Goal: Check status: Check status

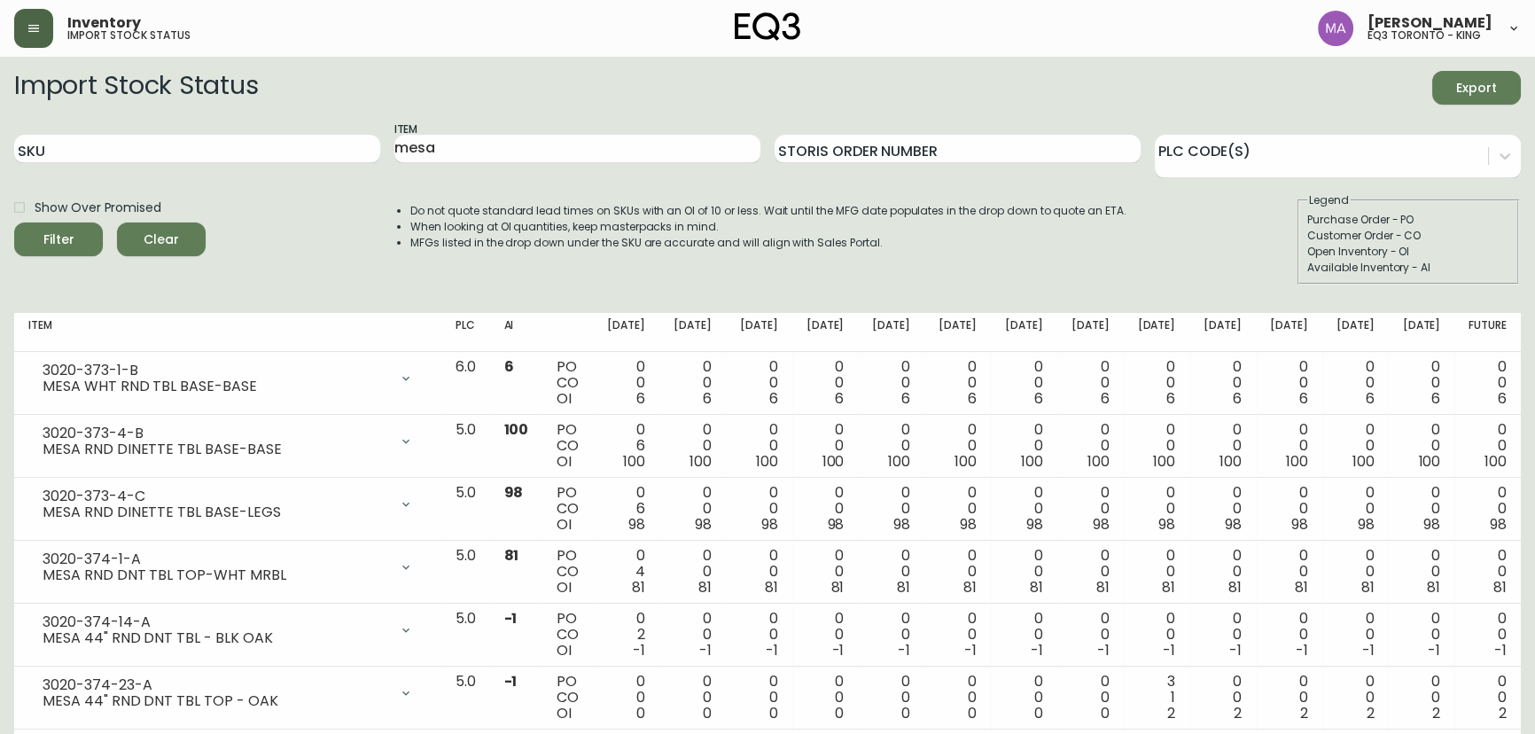
click at [43, 27] on button "button" at bounding box center [33, 28] width 39 height 39
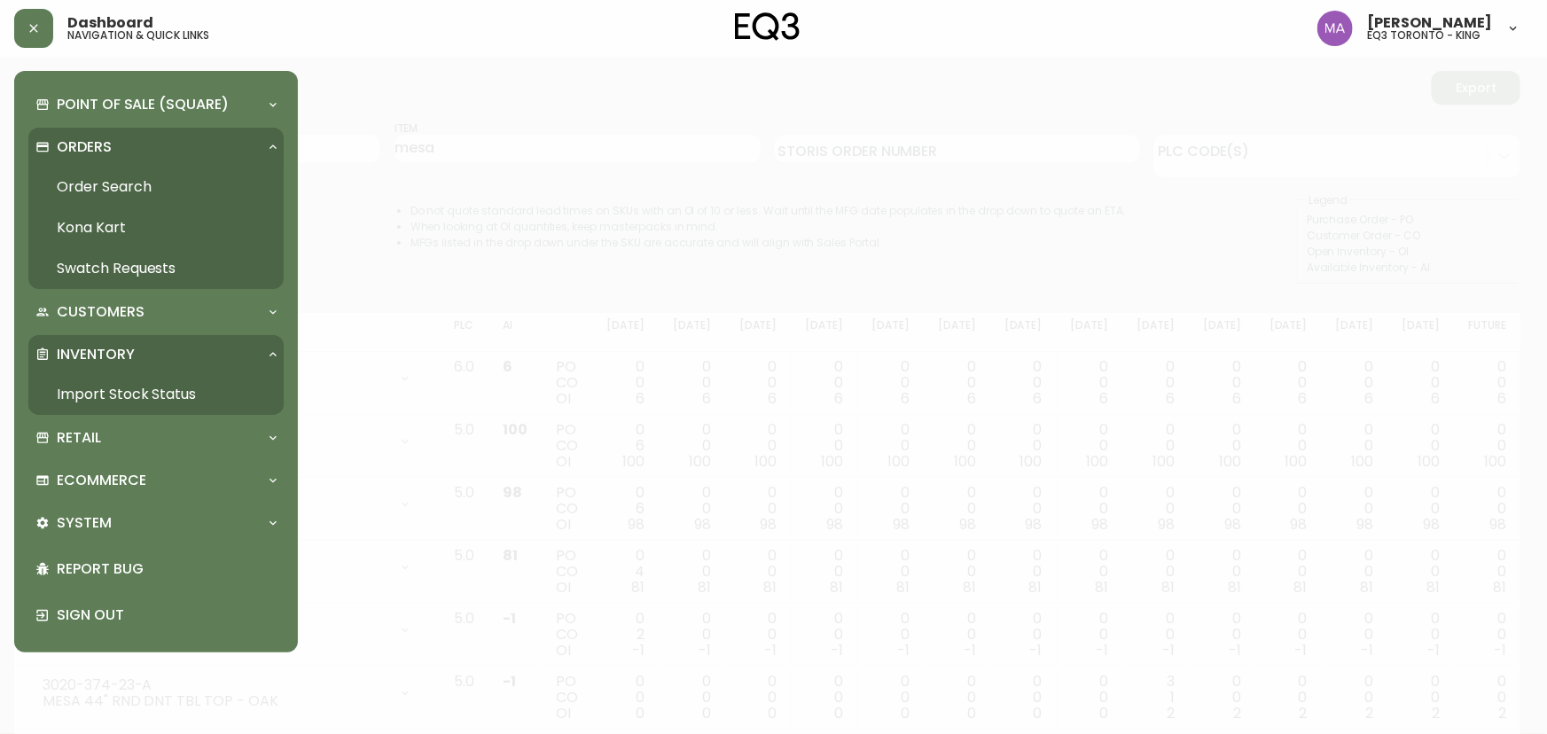
click at [118, 194] on link "Order Search" at bounding box center [155, 187] width 255 height 41
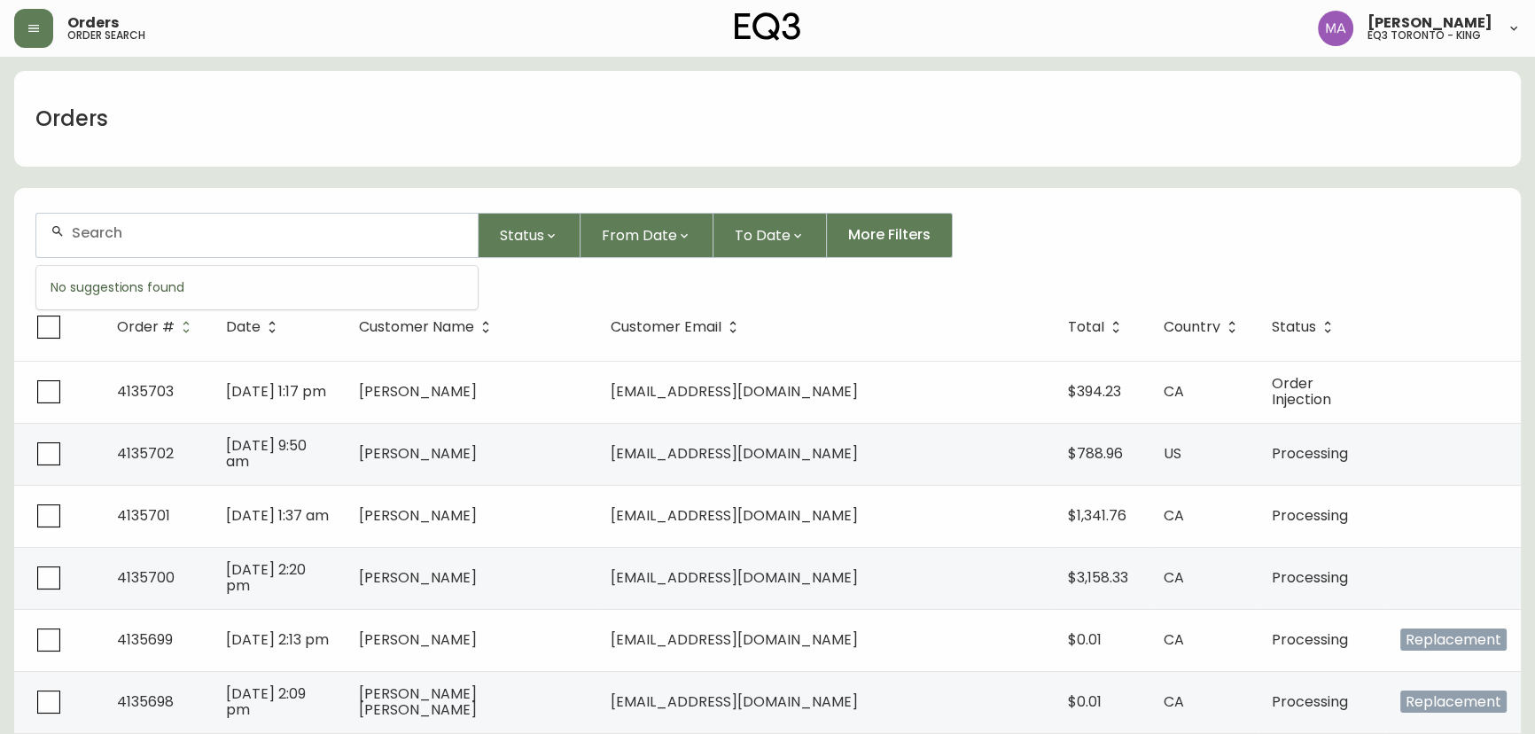
click at [129, 234] on input "text" at bounding box center [268, 232] width 392 height 17
type input "[PERSON_NAME]"
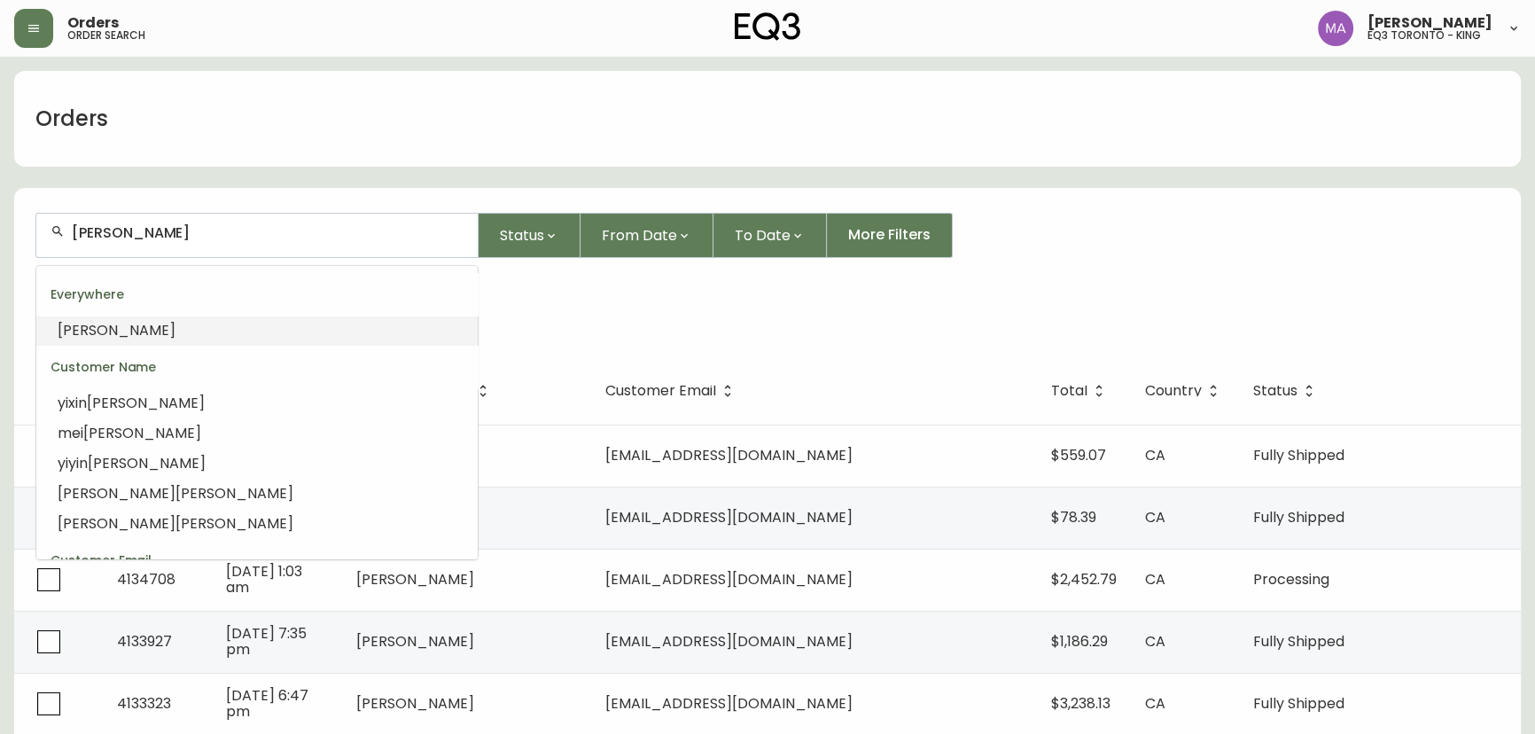
drag, startPoint x: 219, startPoint y: 237, endPoint x: 35, endPoint y: 242, distance: 184.5
click at [35, 242] on div "[PERSON_NAME]" at bounding box center [256, 235] width 443 height 45
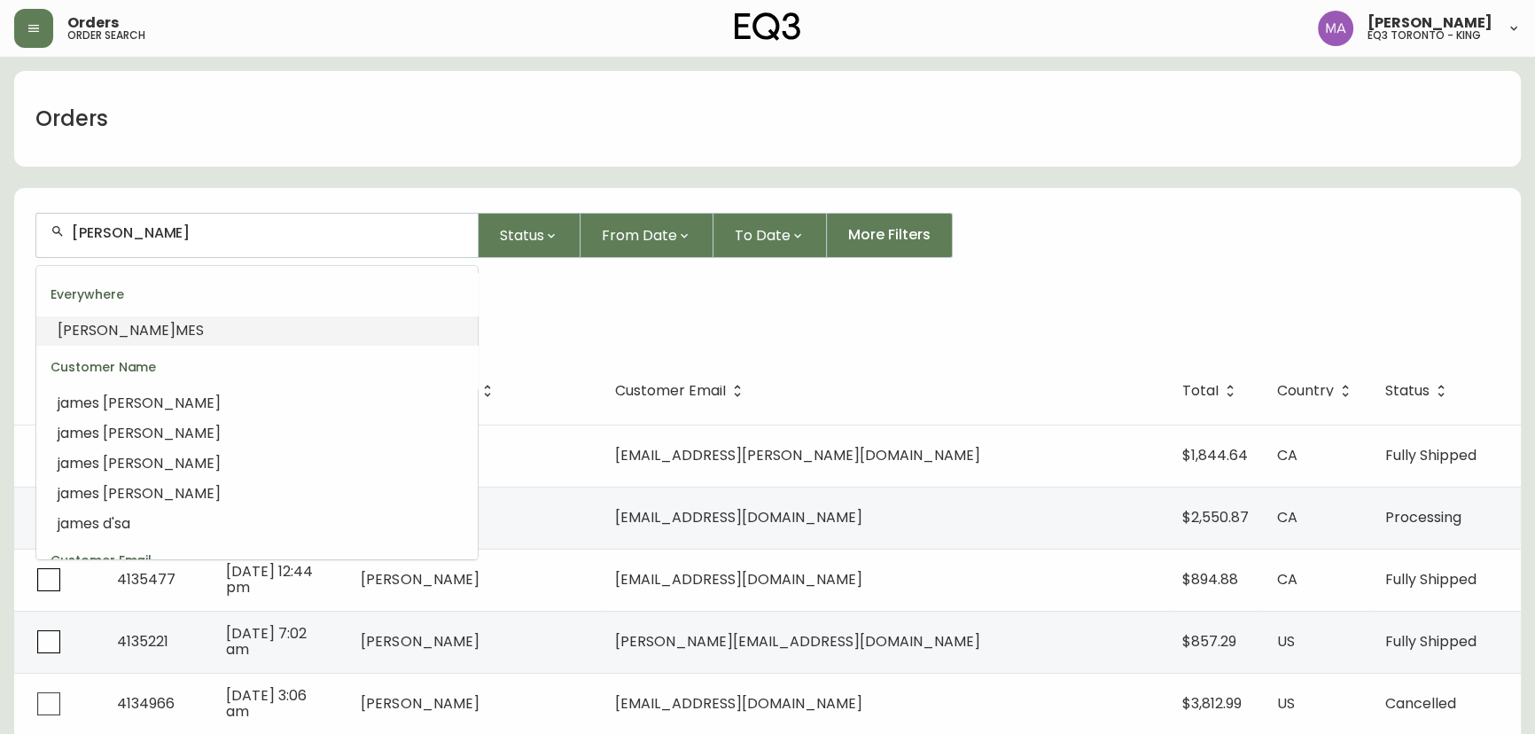
type input "J"
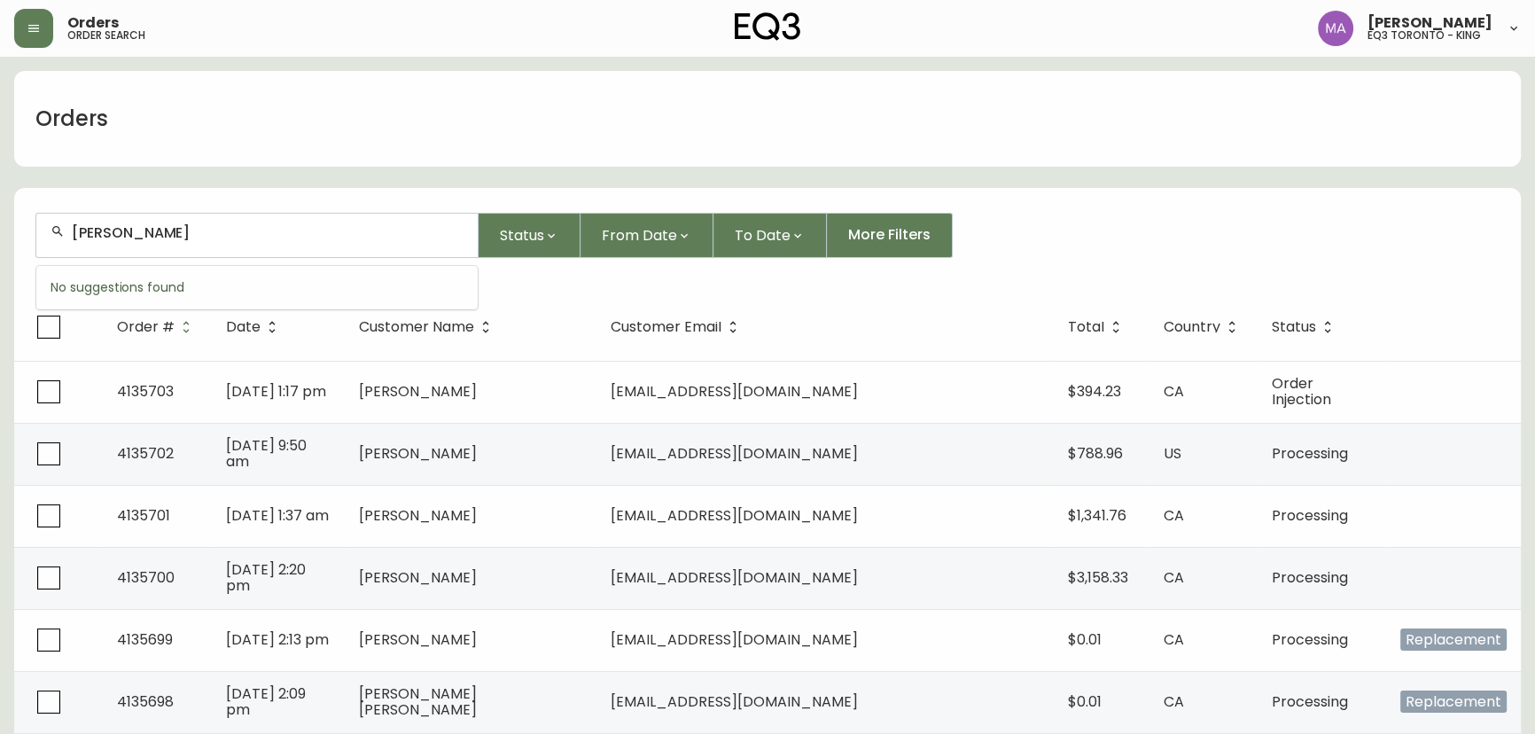
type input "[PERSON_NAME]"
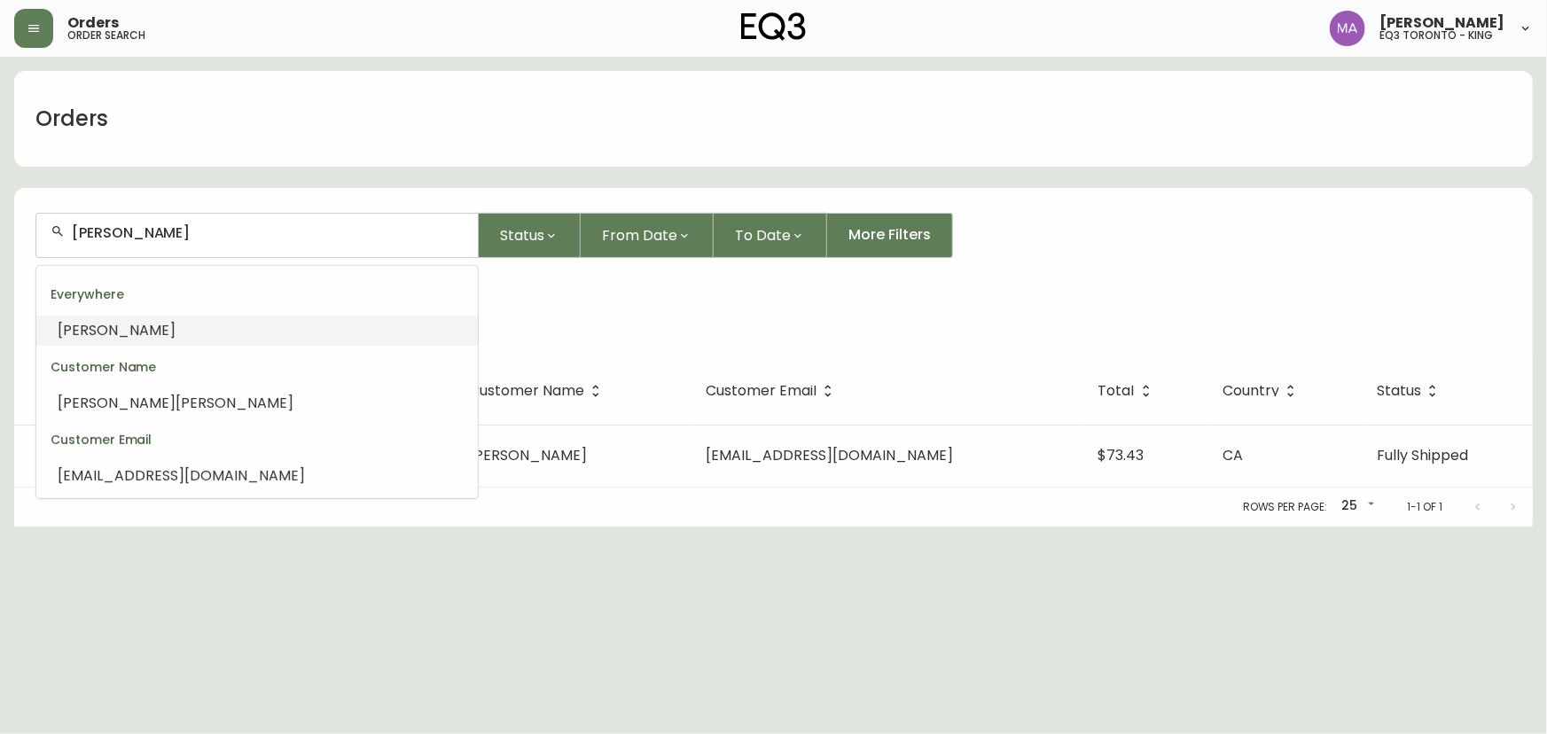
drag, startPoint x: 249, startPoint y: 225, endPoint x: 52, endPoint y: 226, distance: 196.8
click at [52, 226] on div "[PERSON_NAME]" at bounding box center [256, 235] width 441 height 43
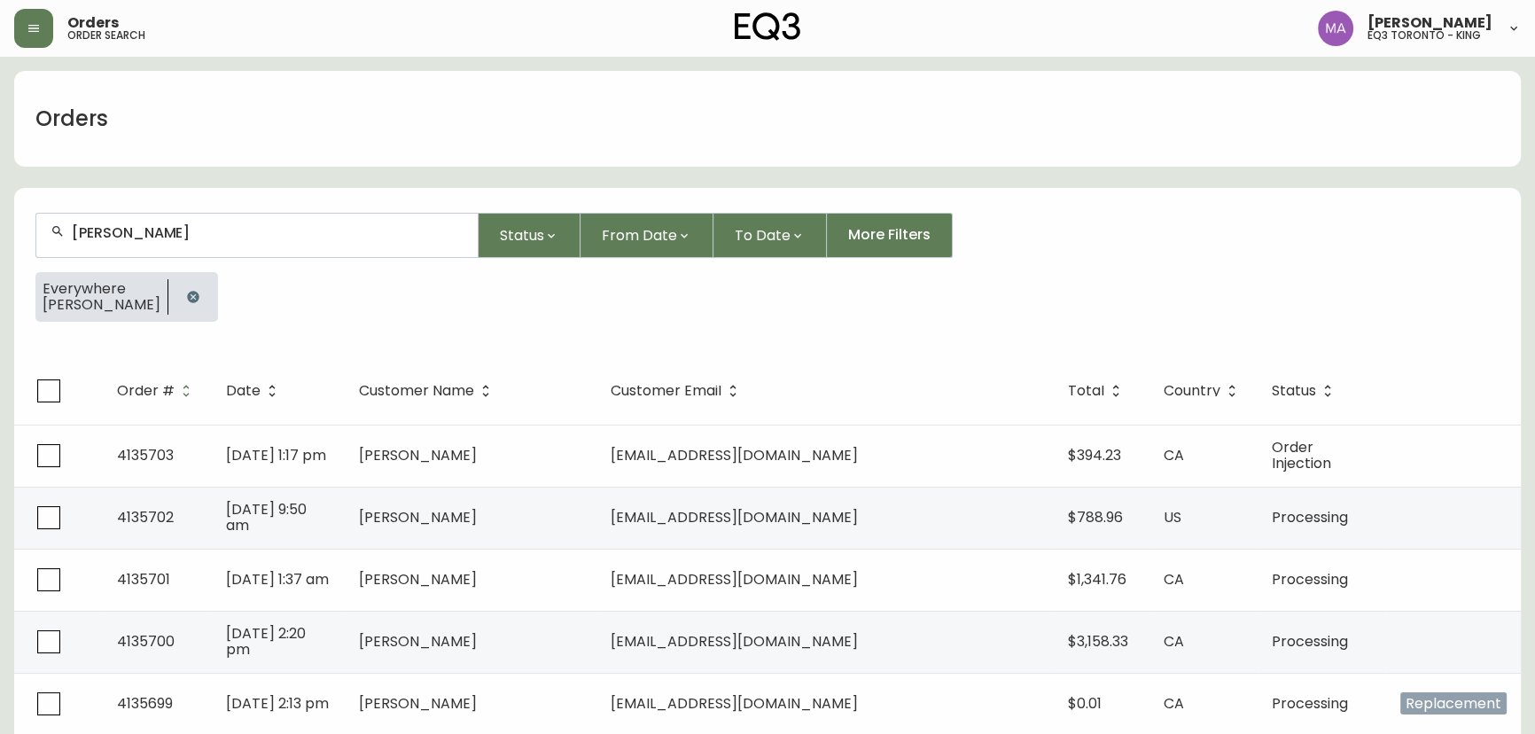
type input "[PERSON_NAME]"
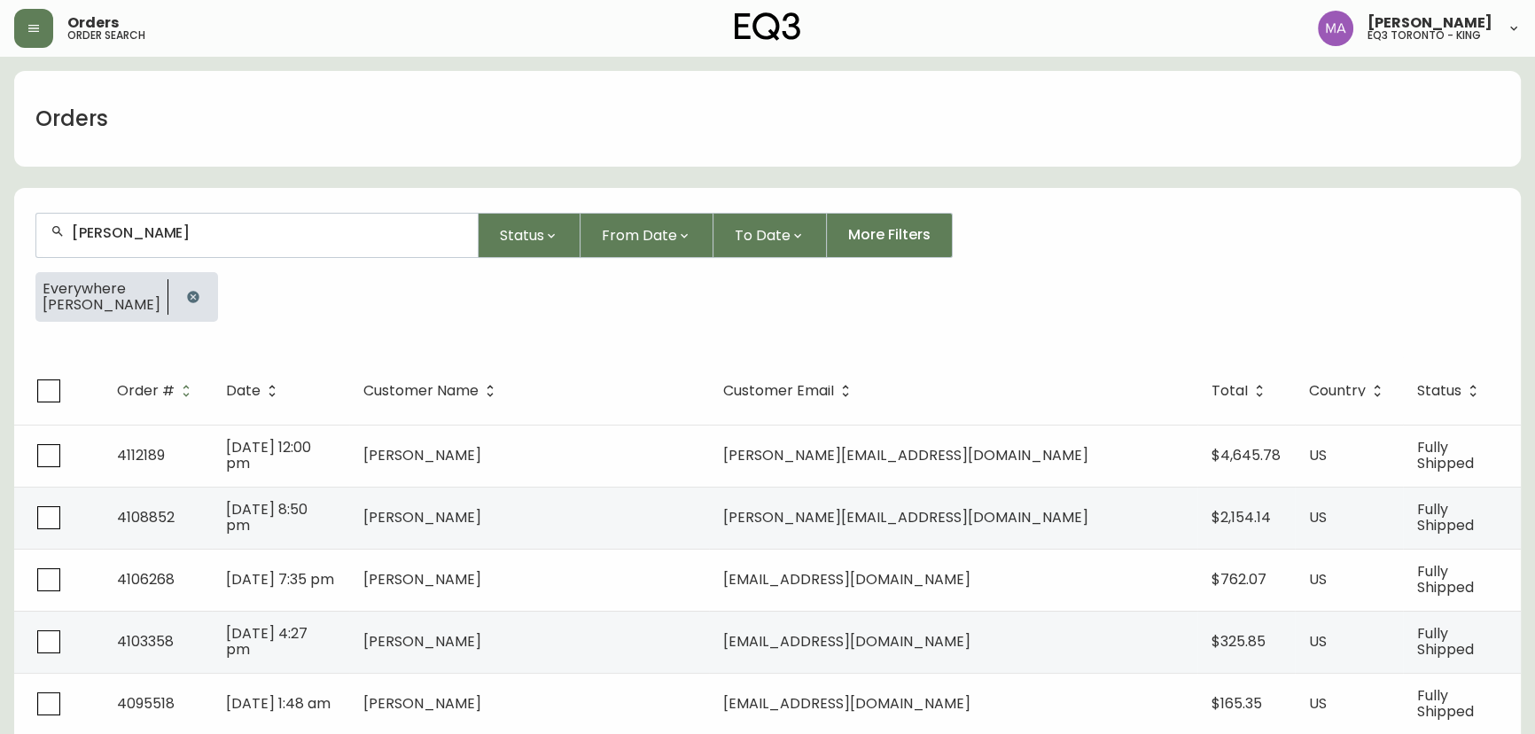
drag, startPoint x: 195, startPoint y: 219, endPoint x: 28, endPoint y: 221, distance: 166.7
click at [28, 221] on form "[PERSON_NAME] Status From Date To Date More Filters Everywhere [PERSON_NAME]" at bounding box center [767, 274] width 1507 height 166
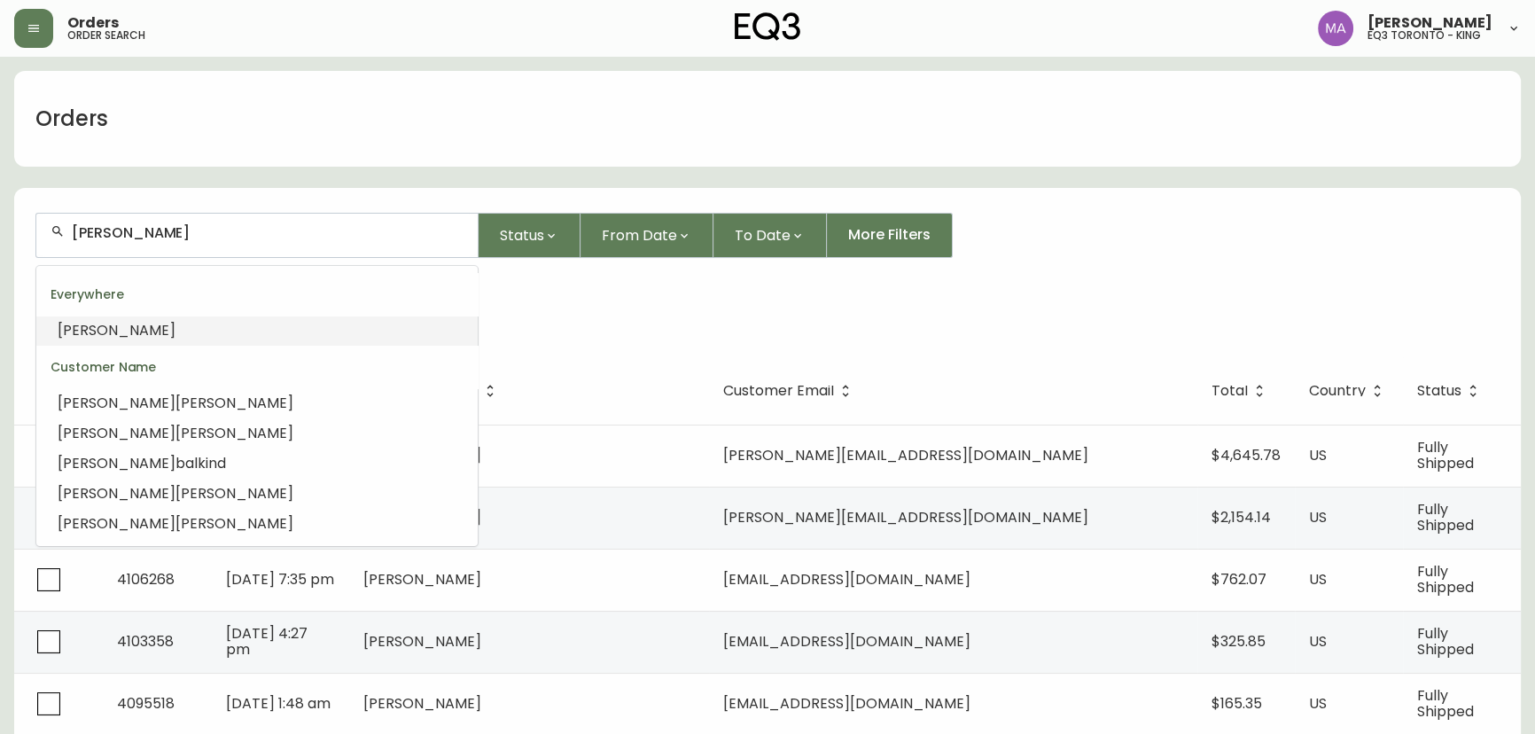
drag, startPoint x: 201, startPoint y: 230, endPoint x: 4, endPoint y: 236, distance: 196.9
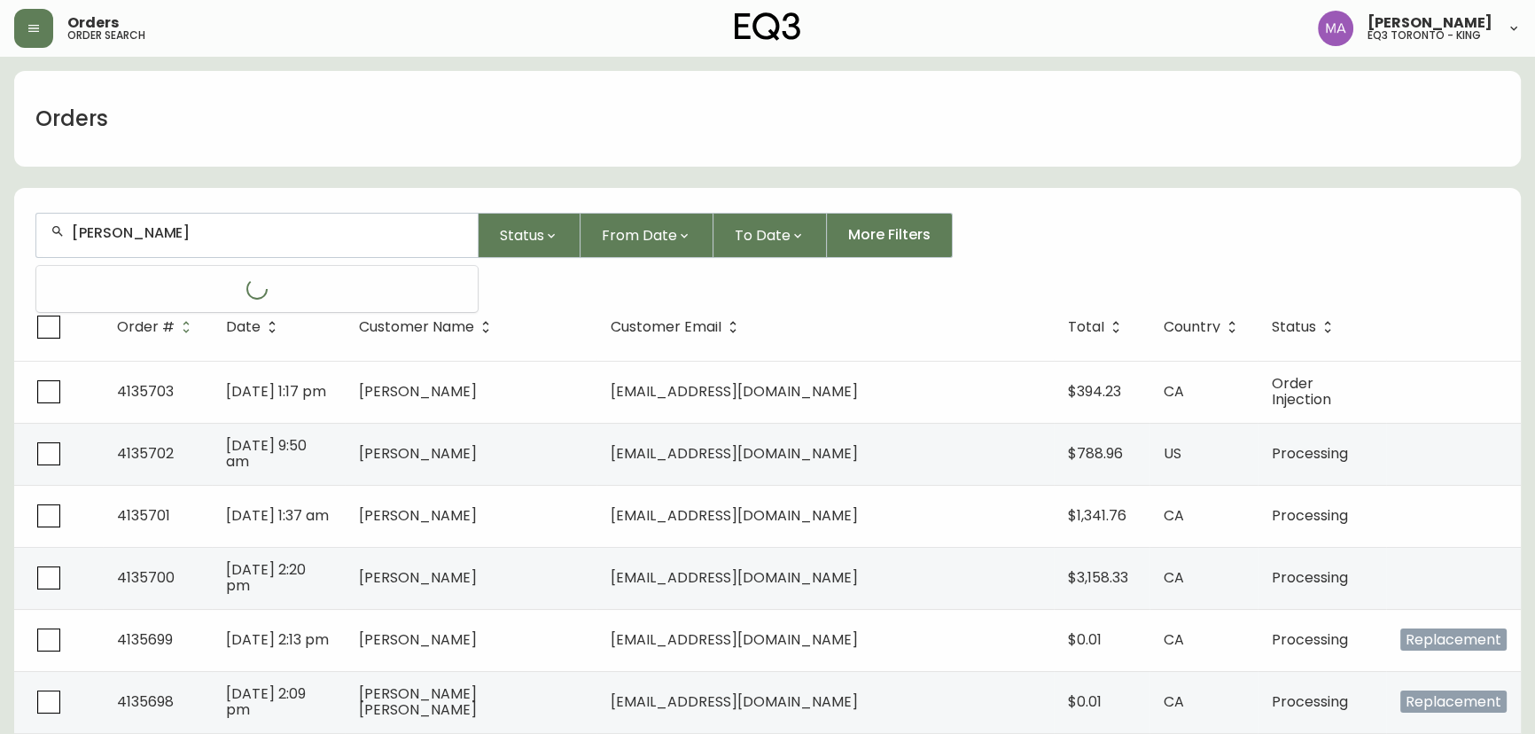
type input "[PERSON_NAME]"
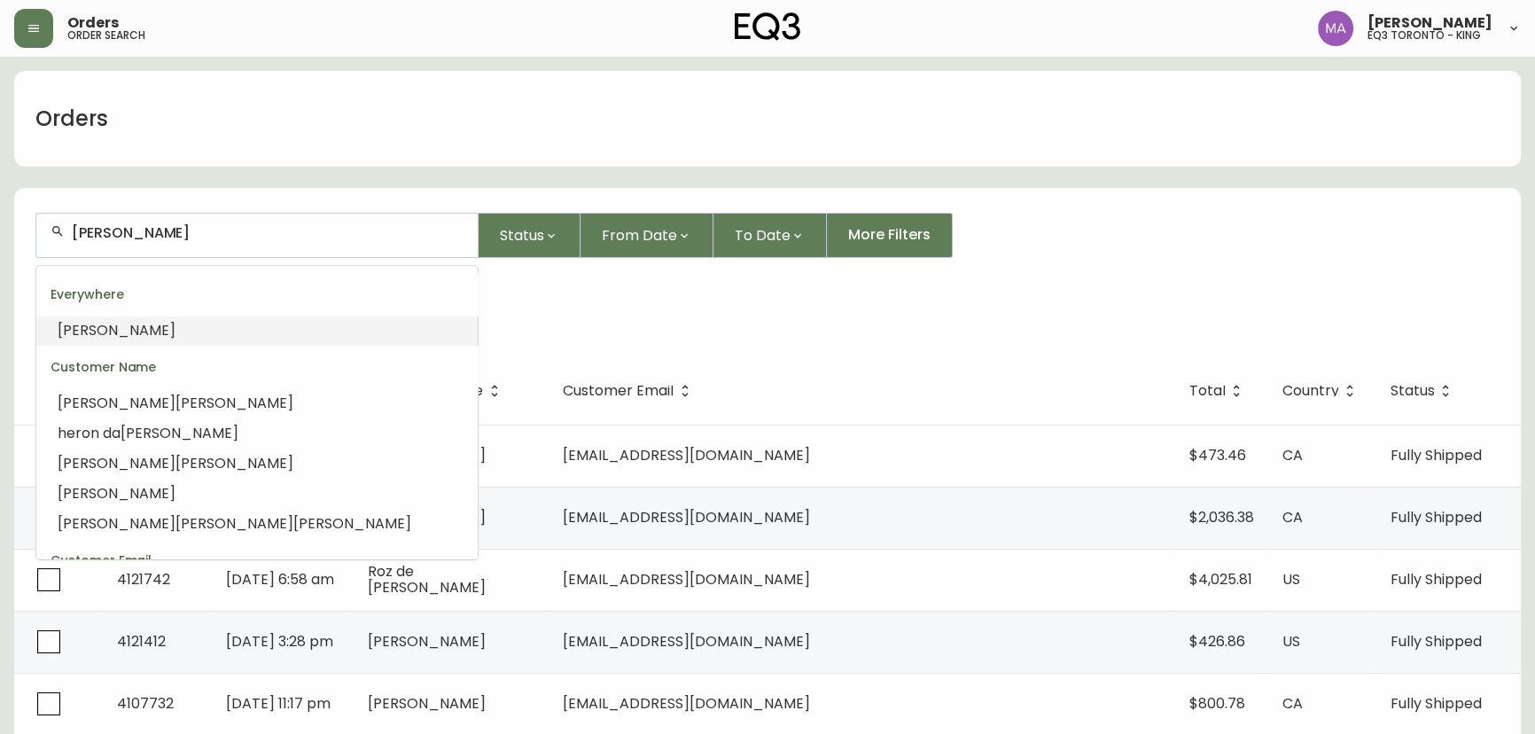
drag, startPoint x: 160, startPoint y: 239, endPoint x: 0, endPoint y: 229, distance: 159.9
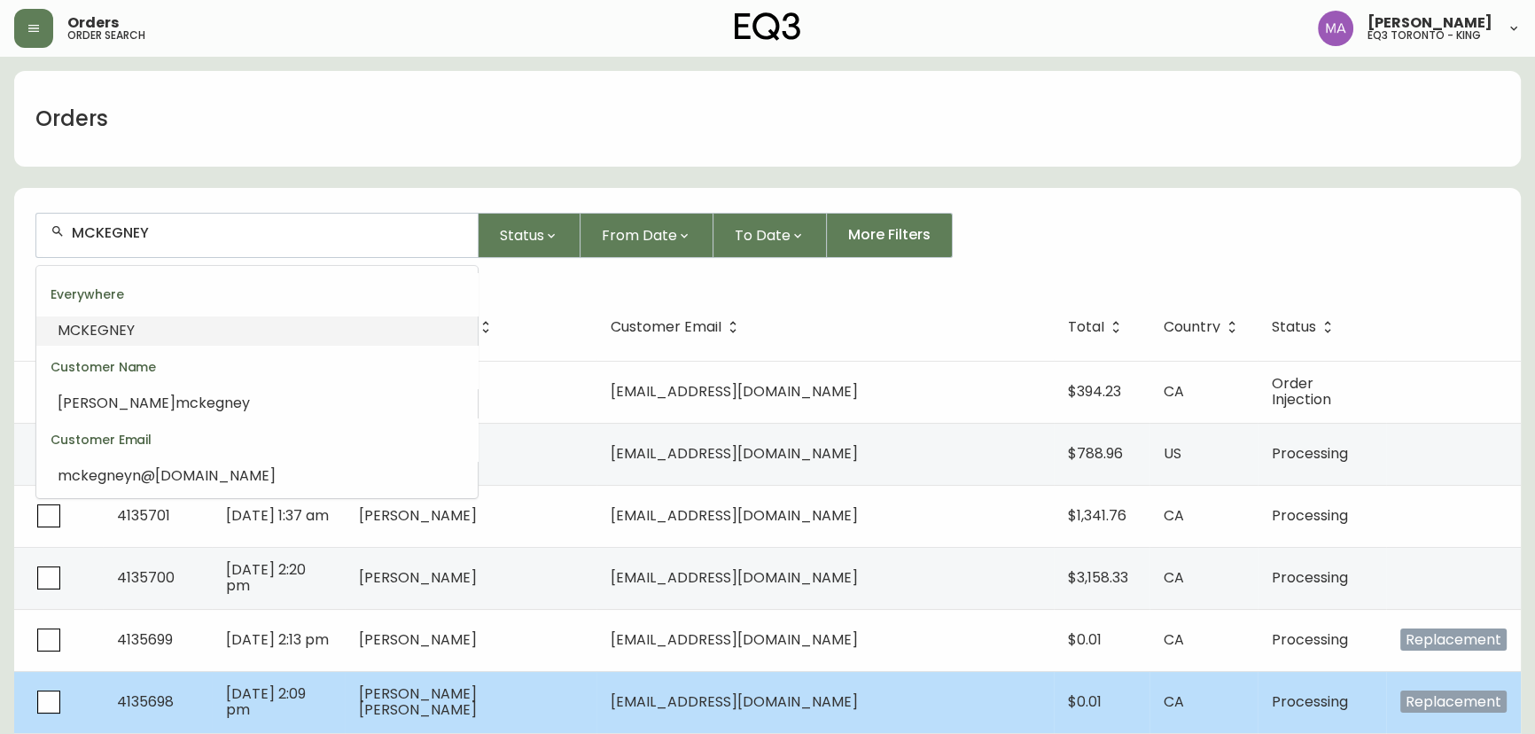
type input "MCKEGNEY"
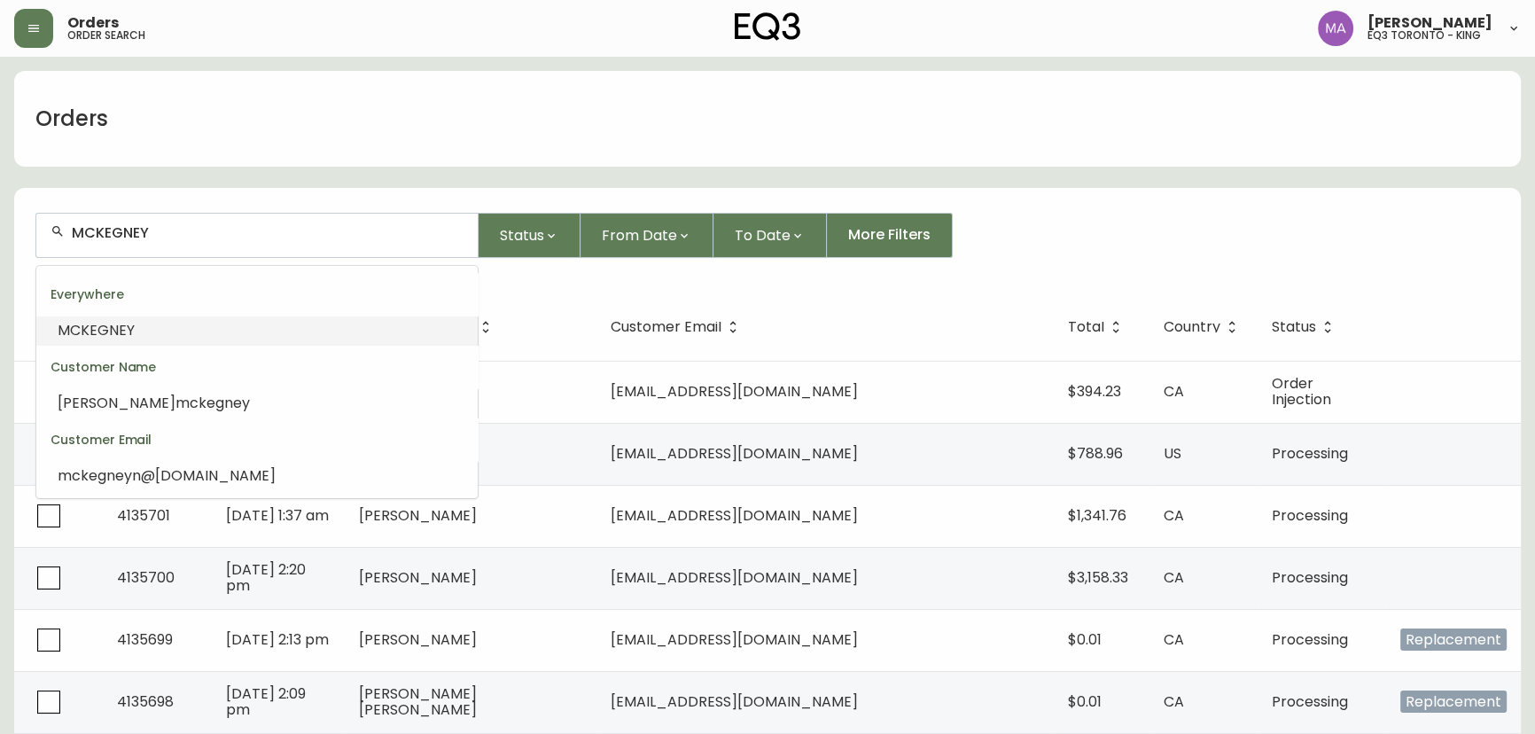
click at [180, 236] on input "MCKEGNEY" at bounding box center [268, 232] width 392 height 17
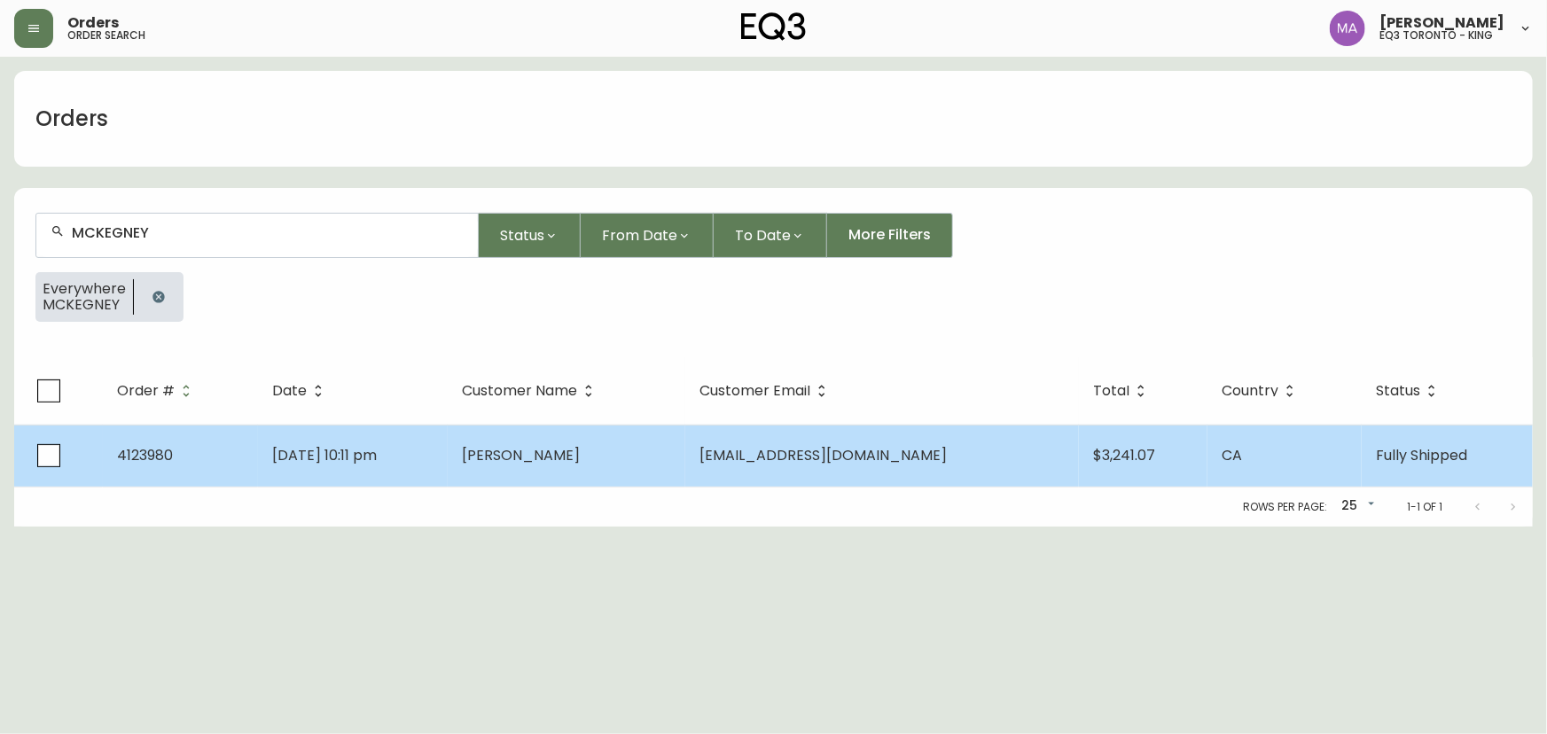
click at [685, 451] on td "[PERSON_NAME]" at bounding box center [567, 456] width 238 height 62
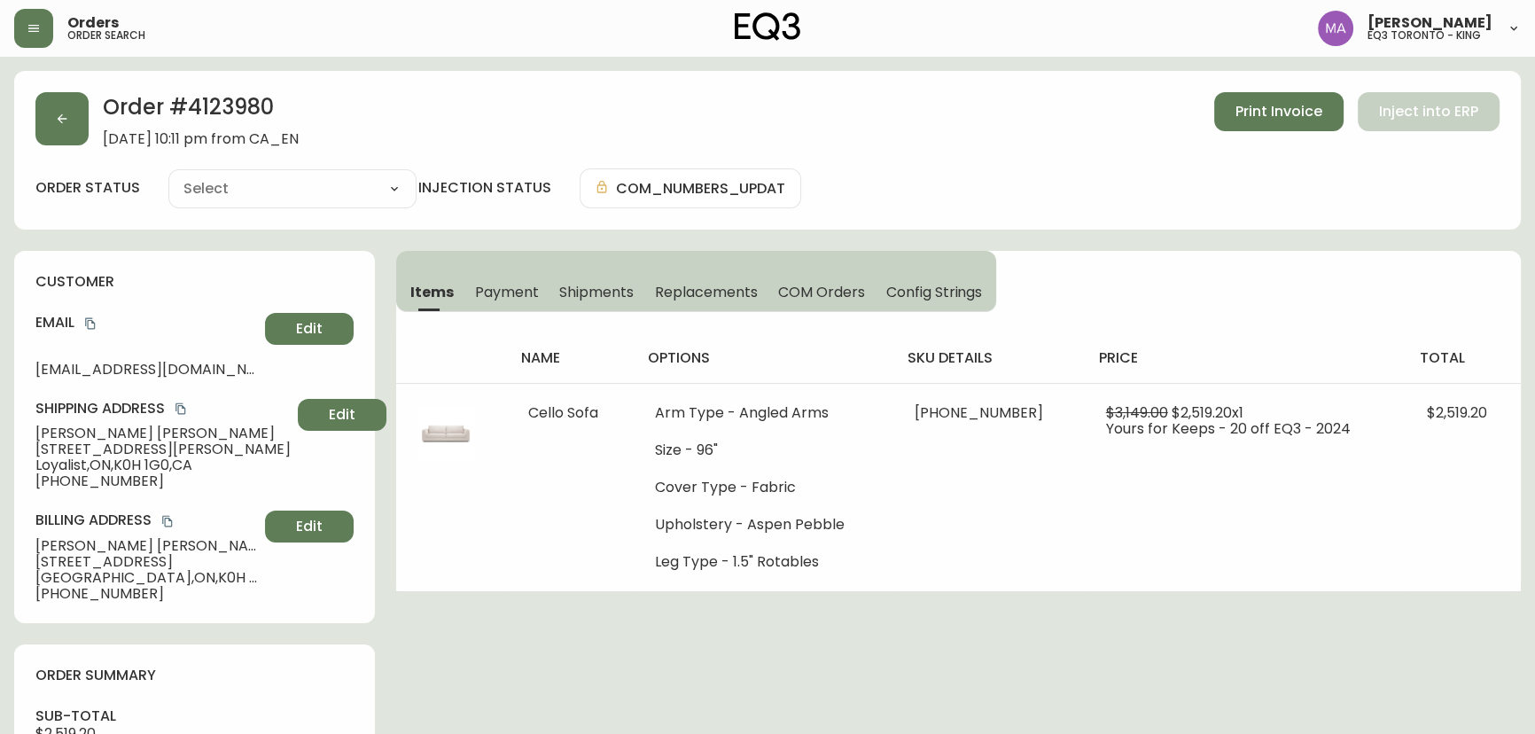
type input "Fully Shipped"
select select "FULLY_SHIPPED"
click at [71, 127] on button "button" at bounding box center [61, 118] width 53 height 53
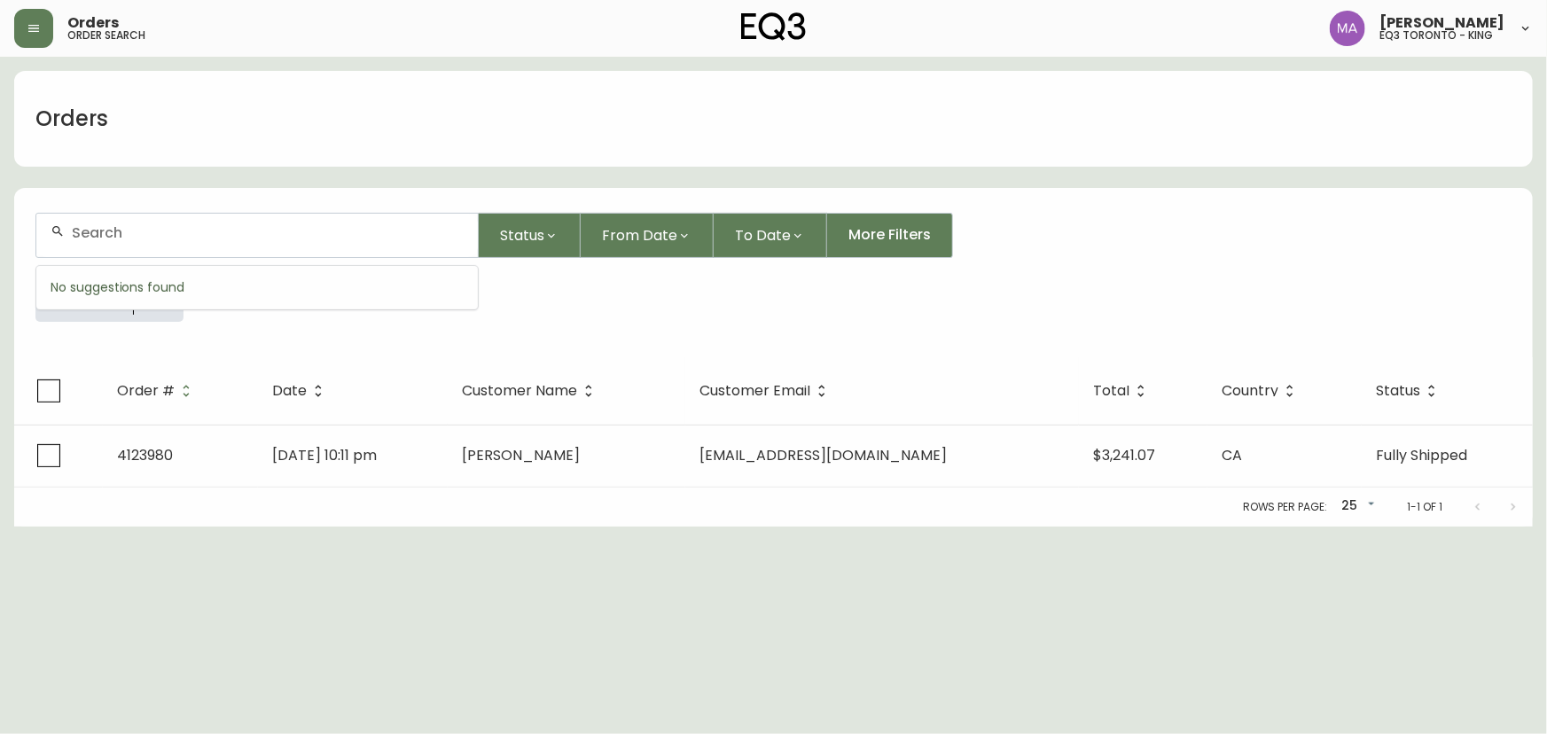
drag, startPoint x: 232, startPoint y: 237, endPoint x: 159, endPoint y: 237, distance: 73.6
click at [161, 237] on input "text" at bounding box center [268, 232] width 392 height 17
type input "[PERSON_NAME]"
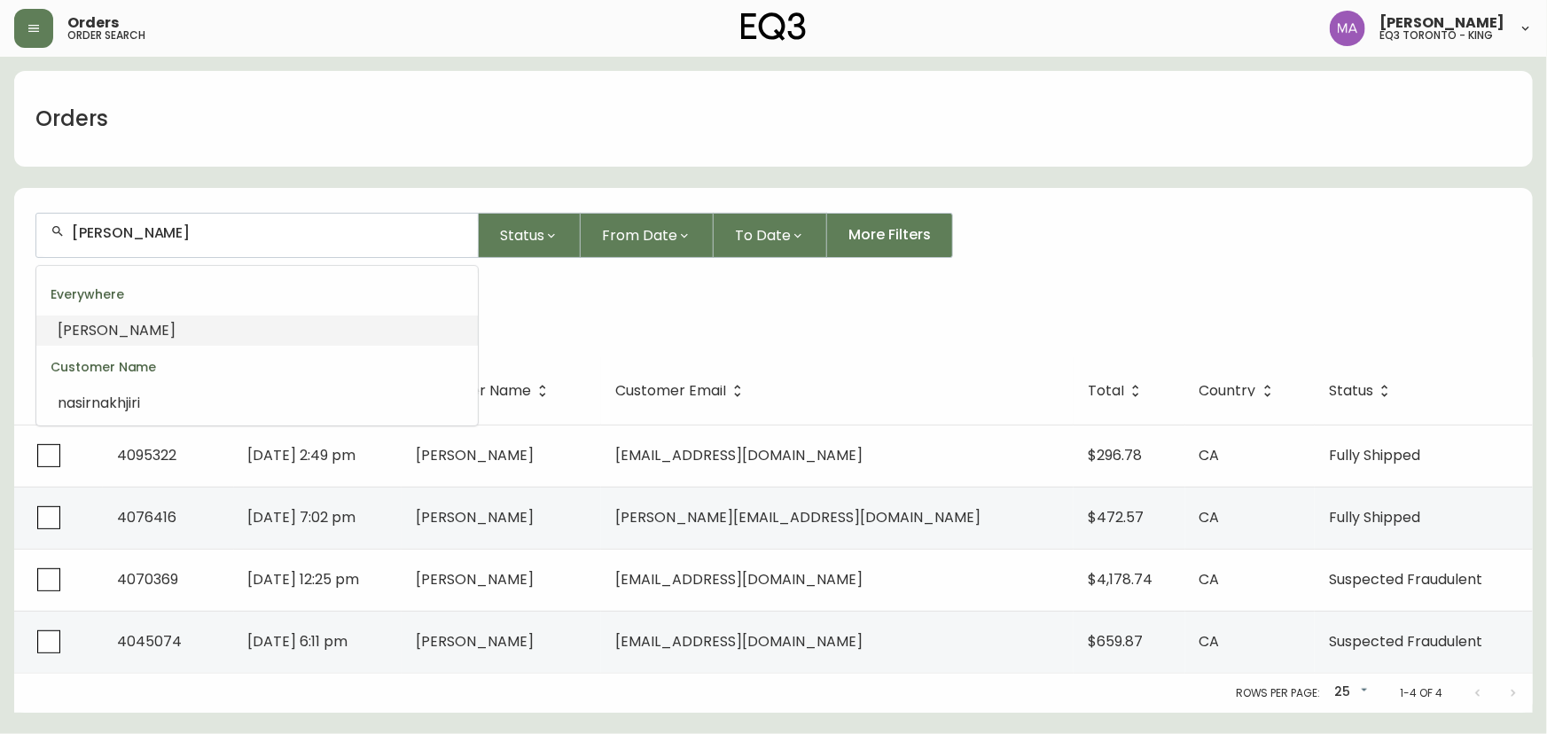
drag, startPoint x: 241, startPoint y: 228, endPoint x: 38, endPoint y: 221, distance: 203.1
click at [38, 221] on div "[PERSON_NAME]" at bounding box center [256, 235] width 441 height 43
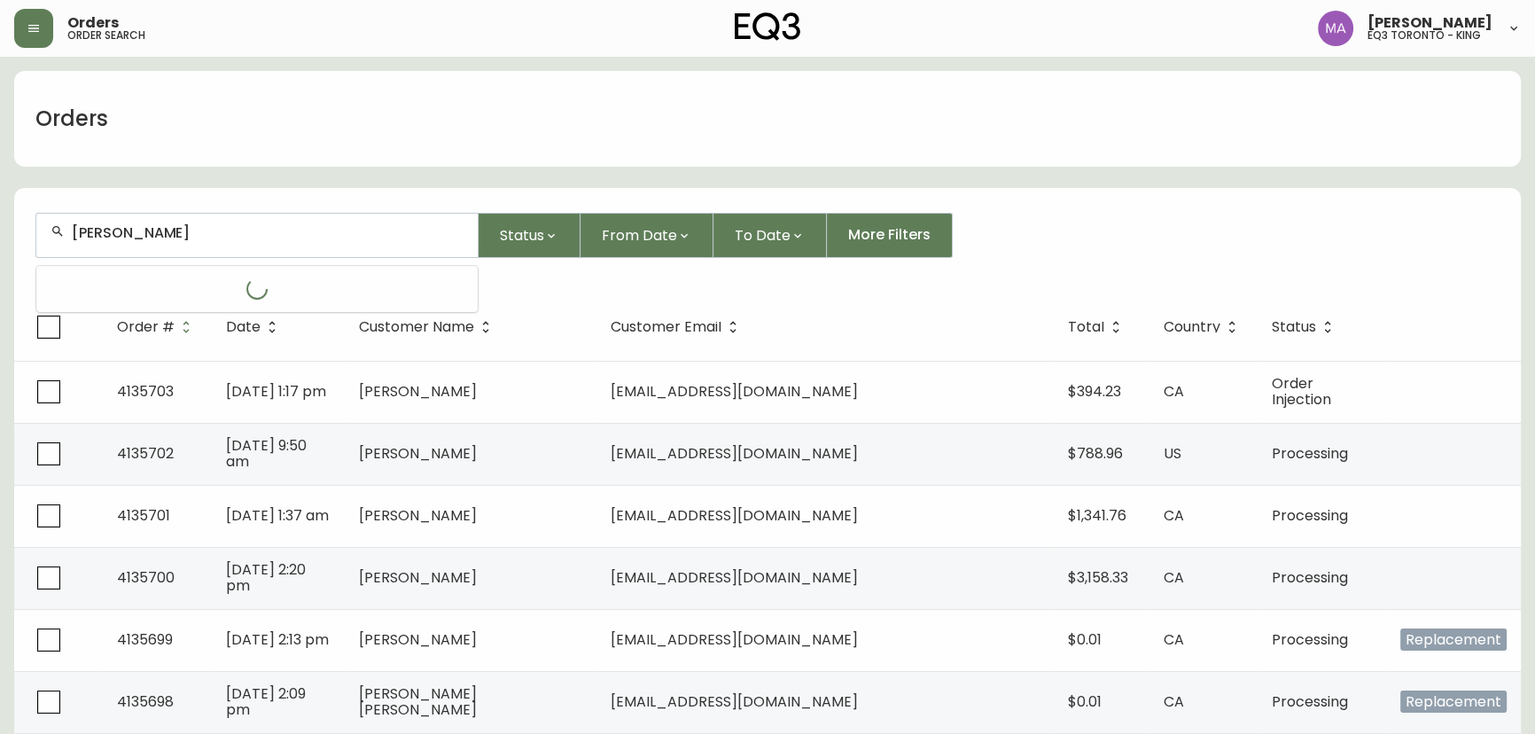
type input "[PERSON_NAME]"
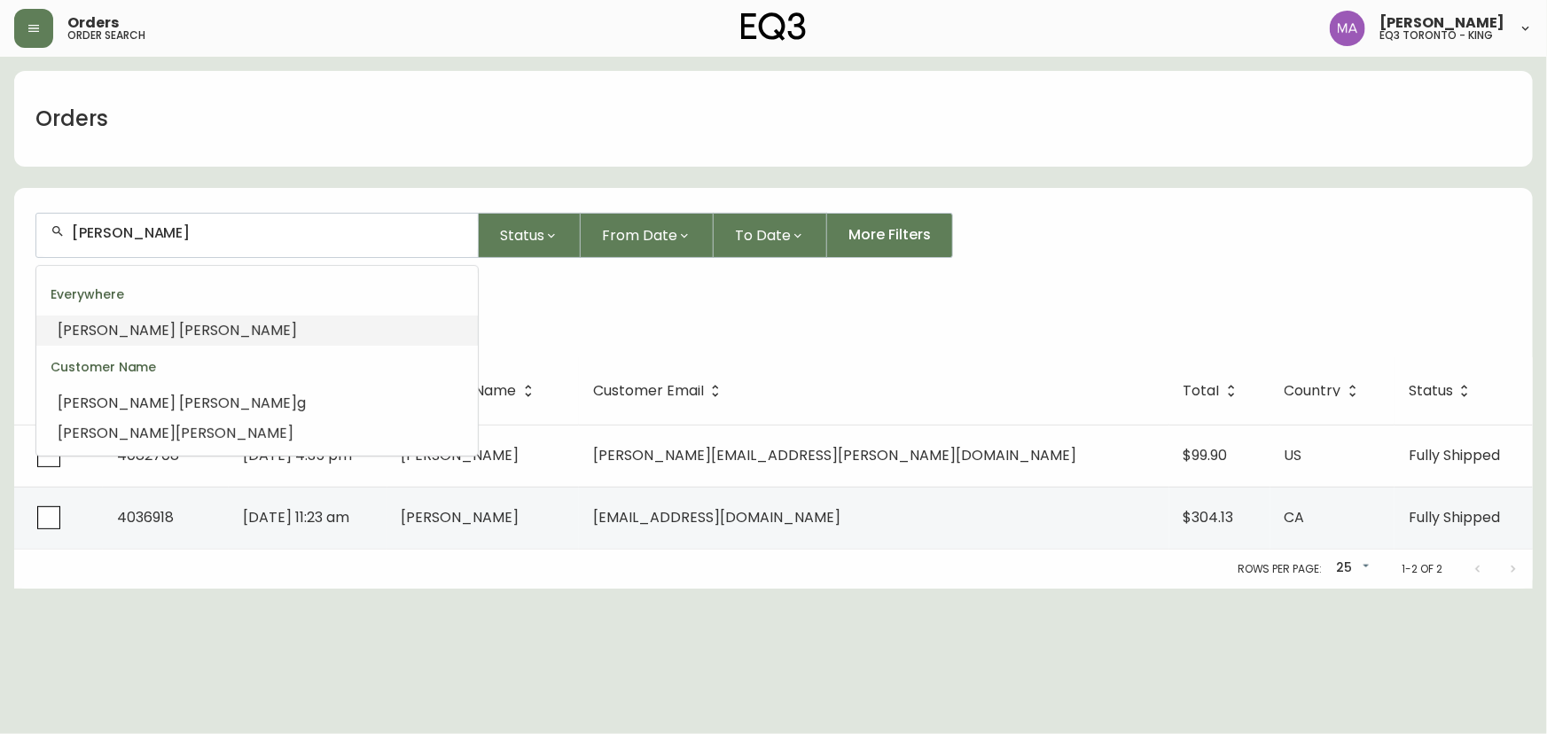
drag, startPoint x: 284, startPoint y: 224, endPoint x: 38, endPoint y: 227, distance: 245.6
click at [0, 225] on main "Orders [PERSON_NAME] Status From Date To Date More Filters Everywhere [PERSON_N…" at bounding box center [773, 323] width 1547 height 532
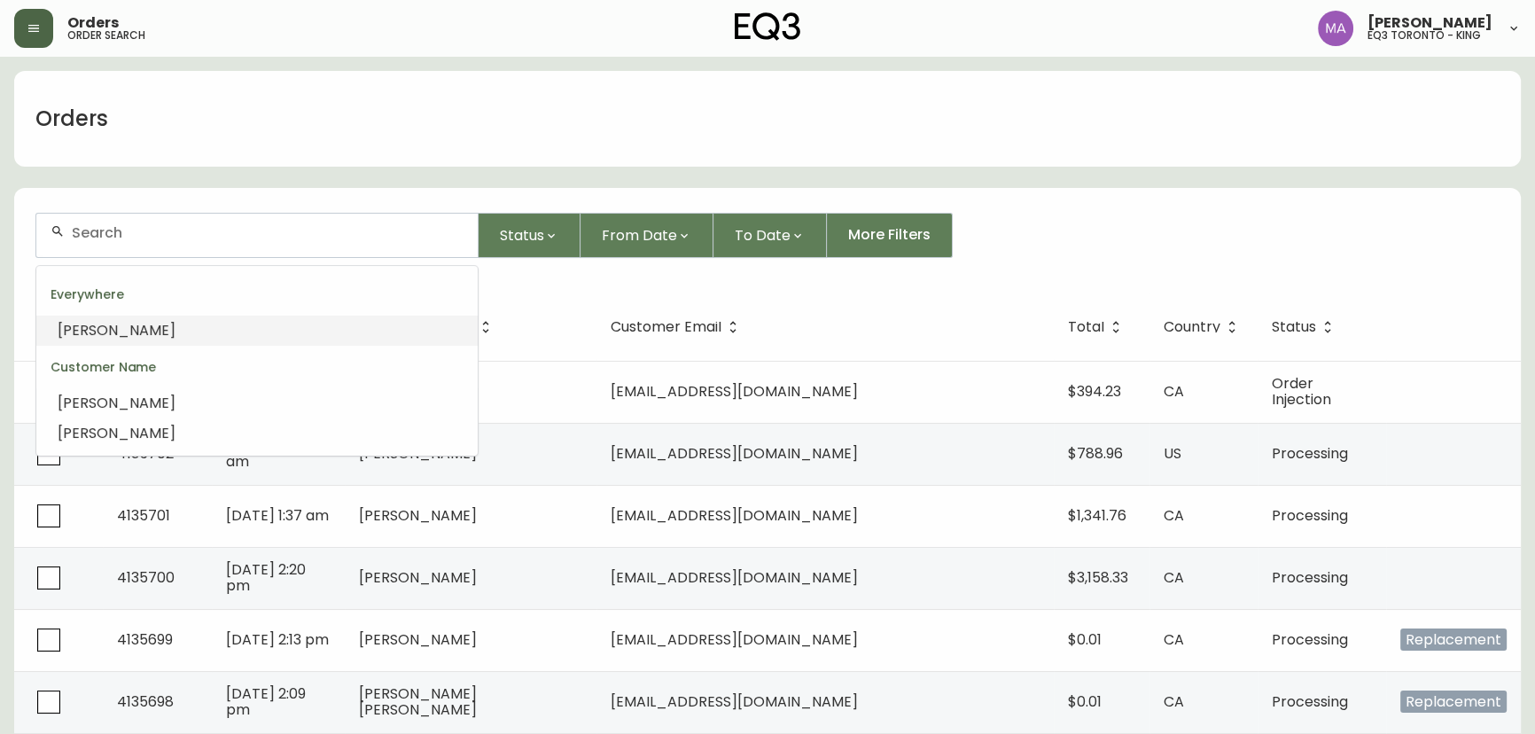
click at [28, 30] on icon "button" at bounding box center [34, 28] width 14 height 14
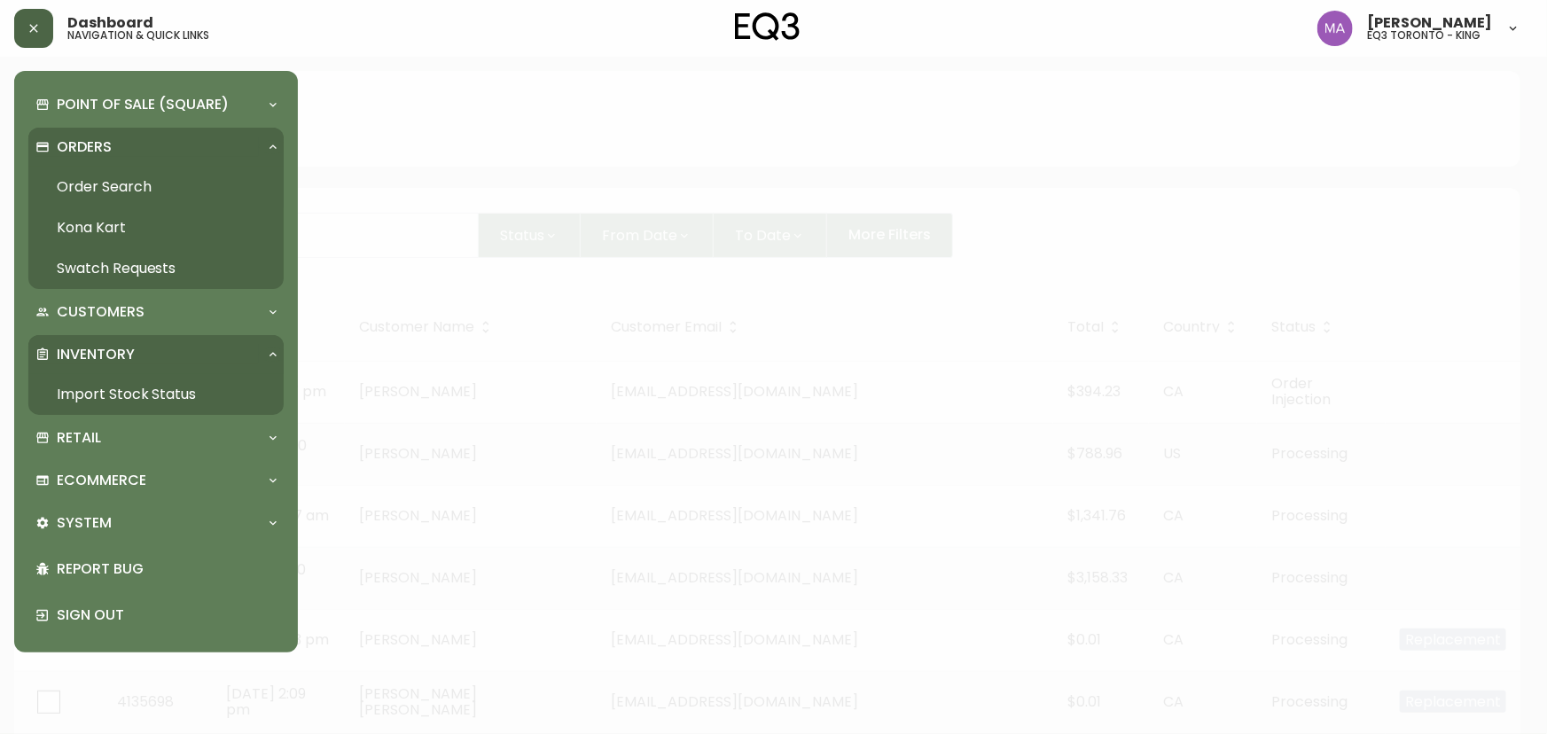
click at [120, 185] on link "Order Search" at bounding box center [155, 187] width 255 height 41
